Goal: Task Accomplishment & Management: Manage account settings

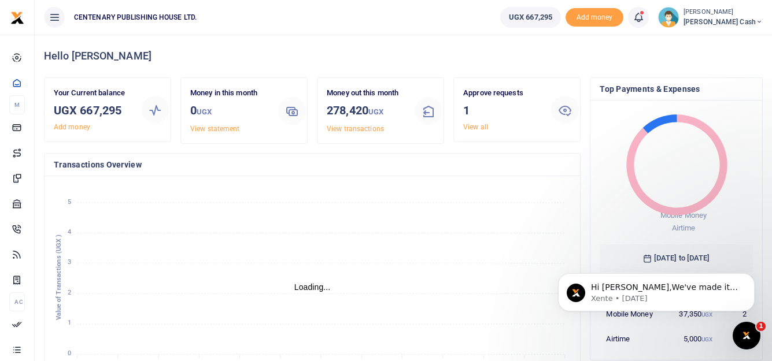
click at [644, 16] on icon at bounding box center [639, 17] width 12 height 13
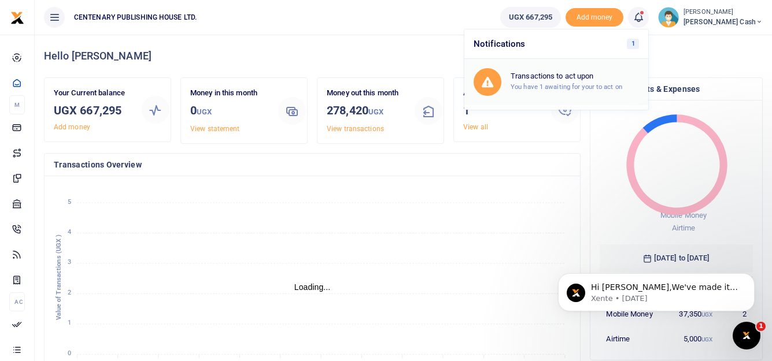
click at [589, 75] on h6 "Transactions to act upon" at bounding box center [575, 76] width 128 height 9
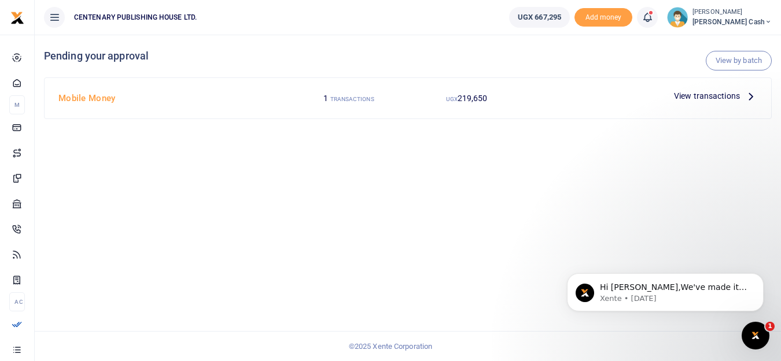
click at [689, 96] on span "View transactions" at bounding box center [707, 96] width 66 height 13
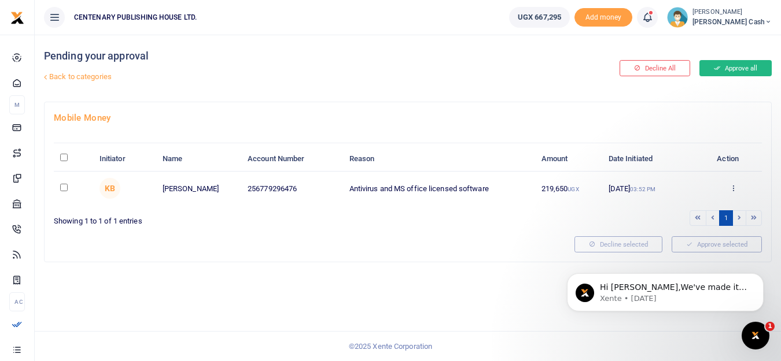
click at [729, 69] on button "Approve all" at bounding box center [735, 68] width 72 height 16
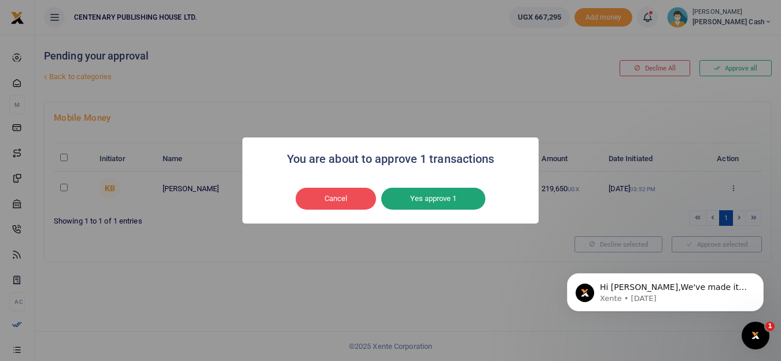
click at [427, 195] on button "Yes approve 1" at bounding box center [433, 199] width 104 height 22
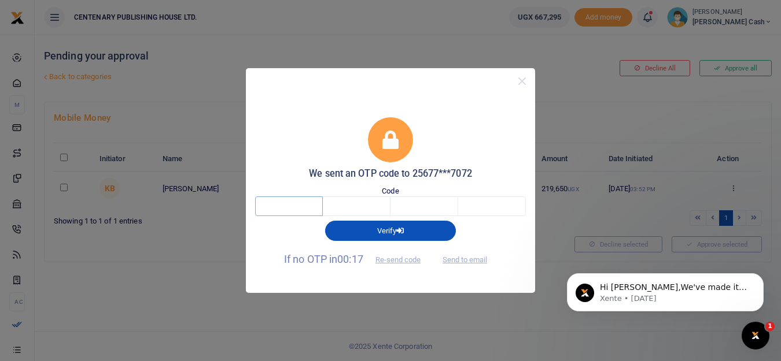
click at [295, 206] on input "text" at bounding box center [289, 207] width 68 height 20
type input "1"
type input "3"
type input "5"
type input "1"
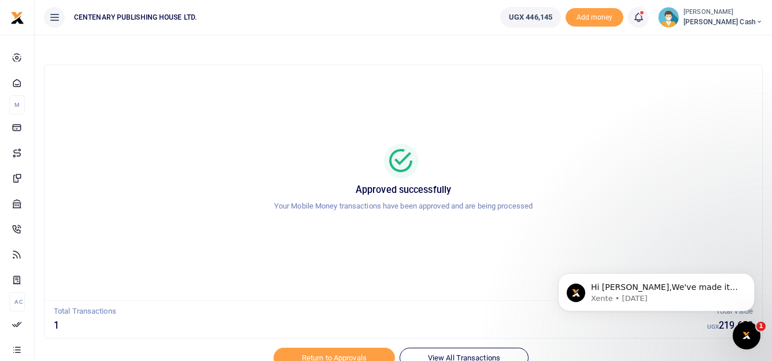
click at [679, 20] on img at bounding box center [668, 17] width 21 height 21
click at [707, 106] on link "Logout" at bounding box center [682, 106] width 91 height 16
